Goal: Navigation & Orientation: Find specific page/section

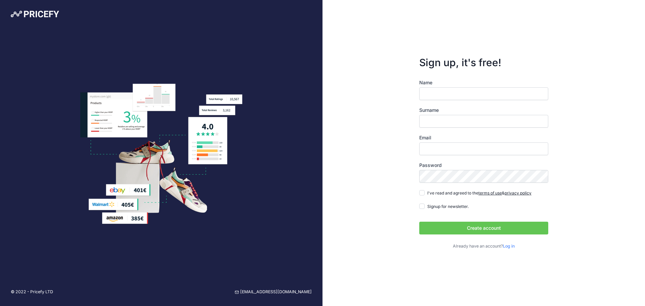
click at [513, 247] on div "Name Surname Email Password Log in" at bounding box center [484, 164] width 129 height 170
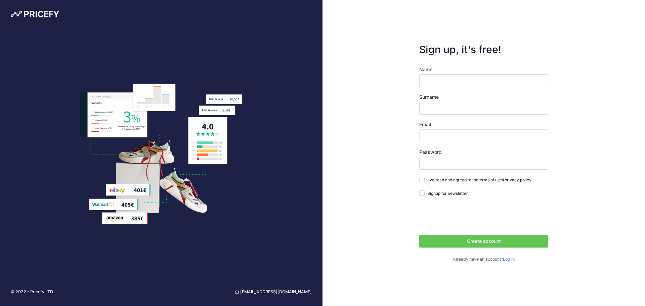
click at [508, 259] on link "Log in" at bounding box center [509, 259] width 12 height 5
type input "[PERSON_NAME][EMAIL_ADDRESS][DOMAIN_NAME]"
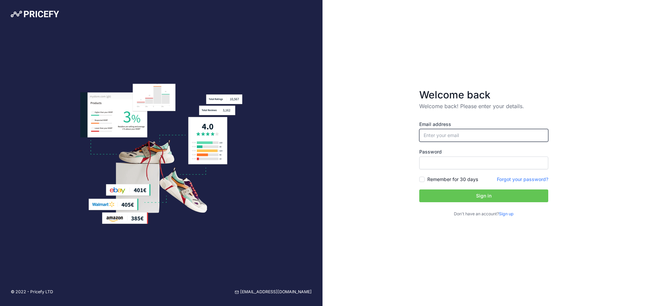
click at [544, 136] on input "email" at bounding box center [484, 135] width 129 height 13
type input "[PERSON_NAME][EMAIL_ADDRESS][DOMAIN_NAME]"
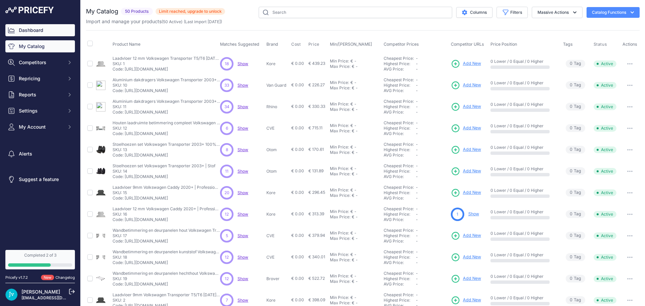
click at [49, 30] on link "Dashboard" at bounding box center [40, 30] width 70 height 12
